Goal: Find specific page/section: Find specific page/section

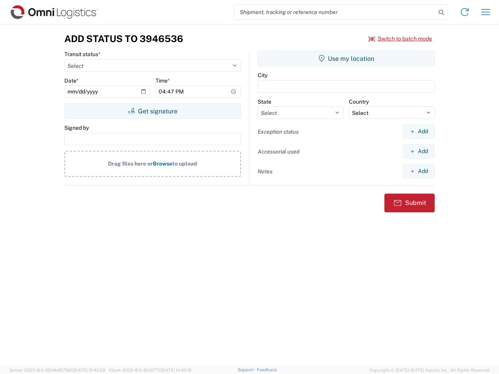
click at [335, 12] on input "search" at bounding box center [335, 12] width 202 height 15
click at [441, 12] on icon at bounding box center [440, 12] width 11 height 11
click at [464, 12] on icon at bounding box center [464, 12] width 12 height 12
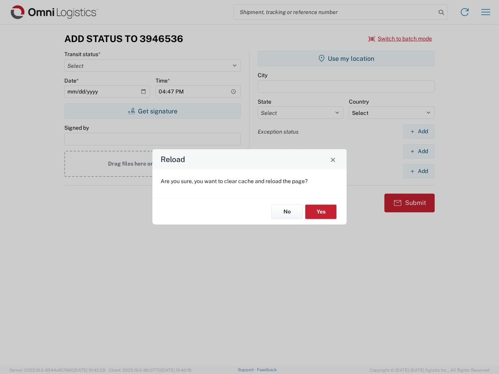
click at [485, 12] on div "Reload Are you sure, you want to clear cache and reload the page? No Yes" at bounding box center [249, 187] width 499 height 374
click at [400, 39] on div "Reload Are you sure, you want to clear cache and reload the page? No Yes" at bounding box center [249, 187] width 499 height 374
click at [152, 111] on div "Reload Are you sure, you want to clear cache and reload the page? No Yes" at bounding box center [249, 187] width 499 height 374
click at [346, 58] on div "Reload Are you sure, you want to clear cache and reload the page? No Yes" at bounding box center [249, 187] width 499 height 374
click at [418, 131] on div "Reload Are you sure, you want to clear cache and reload the page? No Yes" at bounding box center [249, 187] width 499 height 374
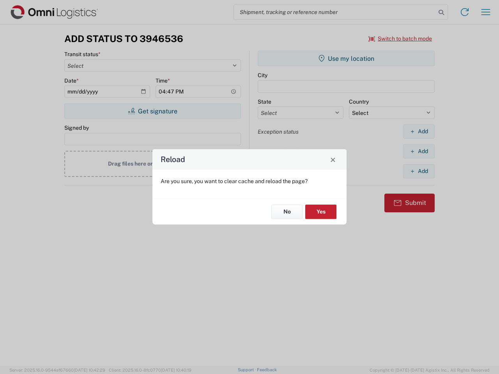
click at [418, 151] on div "Reload Are you sure, you want to clear cache and reload the page? No Yes" at bounding box center [249, 187] width 499 height 374
click at [418, 171] on div "Reload Are you sure, you want to clear cache and reload the page? No Yes" at bounding box center [249, 187] width 499 height 374
